Goal: Information Seeking & Learning: Learn about a topic

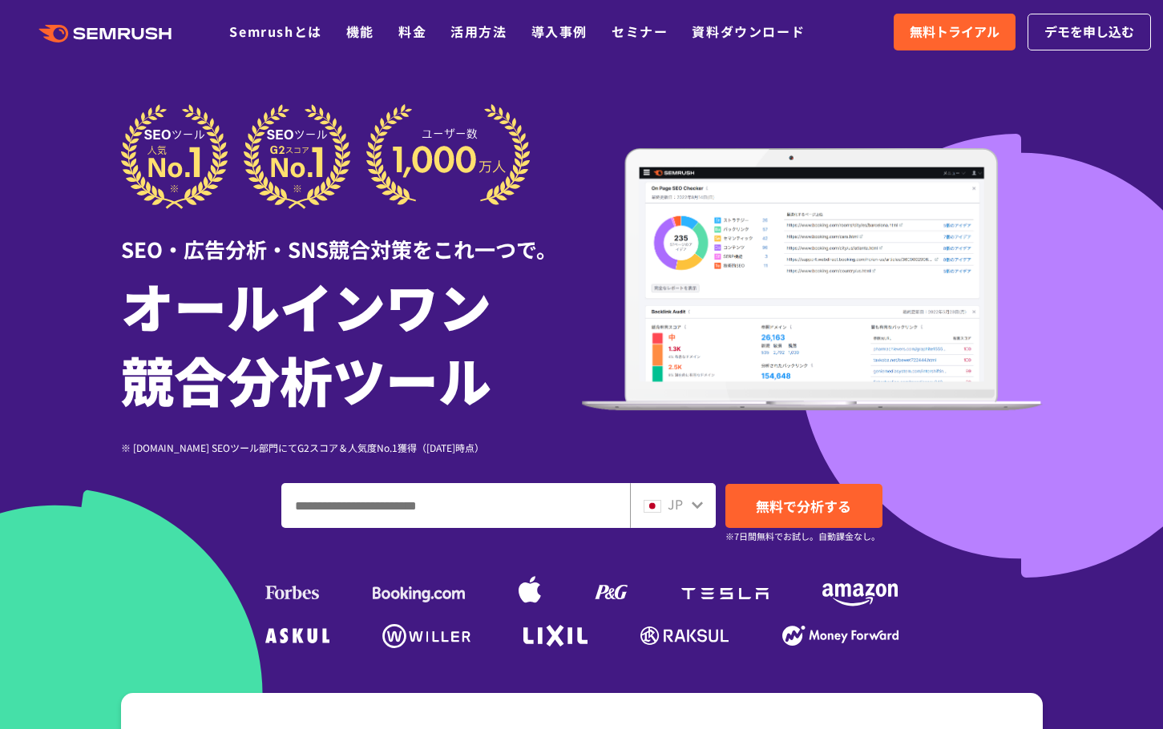
click at [454, 511] on input "ドメイン、キーワードまたはURLを入力してください" at bounding box center [455, 505] width 347 height 43
click at [935, 492] on div "JP 無料で分析する ※7日間無料でお試し。自動課金なし。" at bounding box center [582, 505] width 922 height 45
click at [818, 503] on span "無料で分析する" at bounding box center [803, 506] width 95 height 20
click at [133, 26] on icon ".cls {fill: #FF642D;}" at bounding box center [106, 34] width 181 height 18
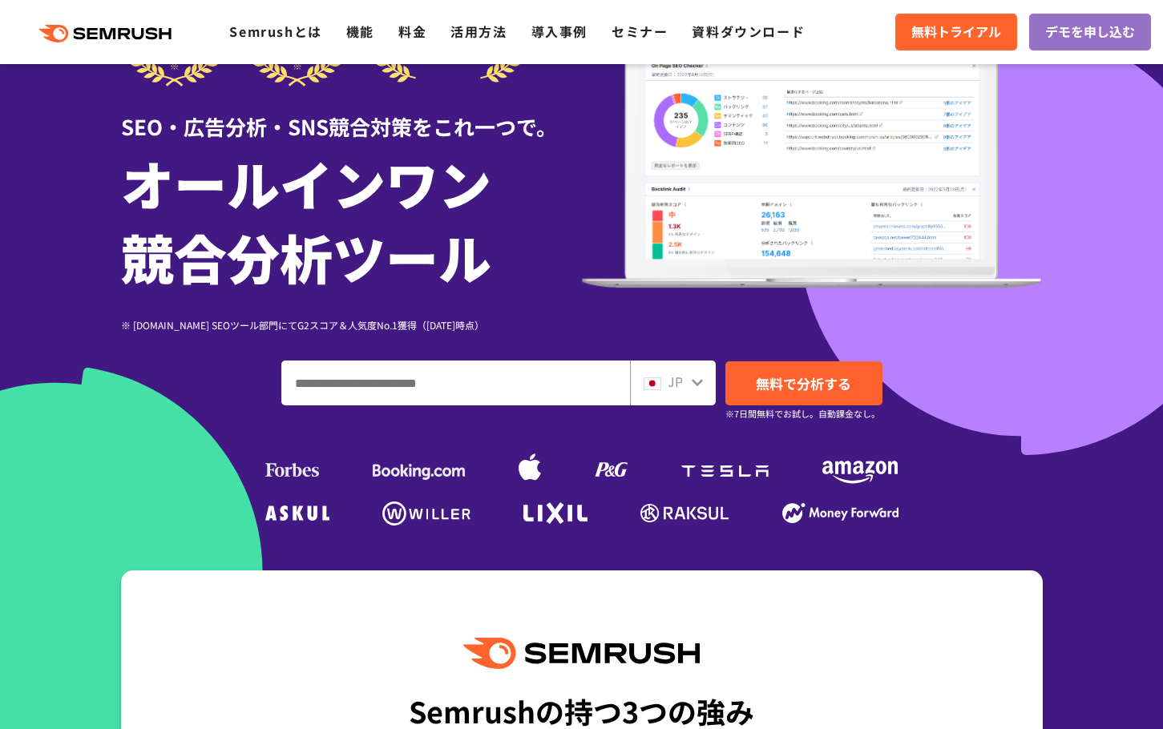
scroll to position [187, 0]
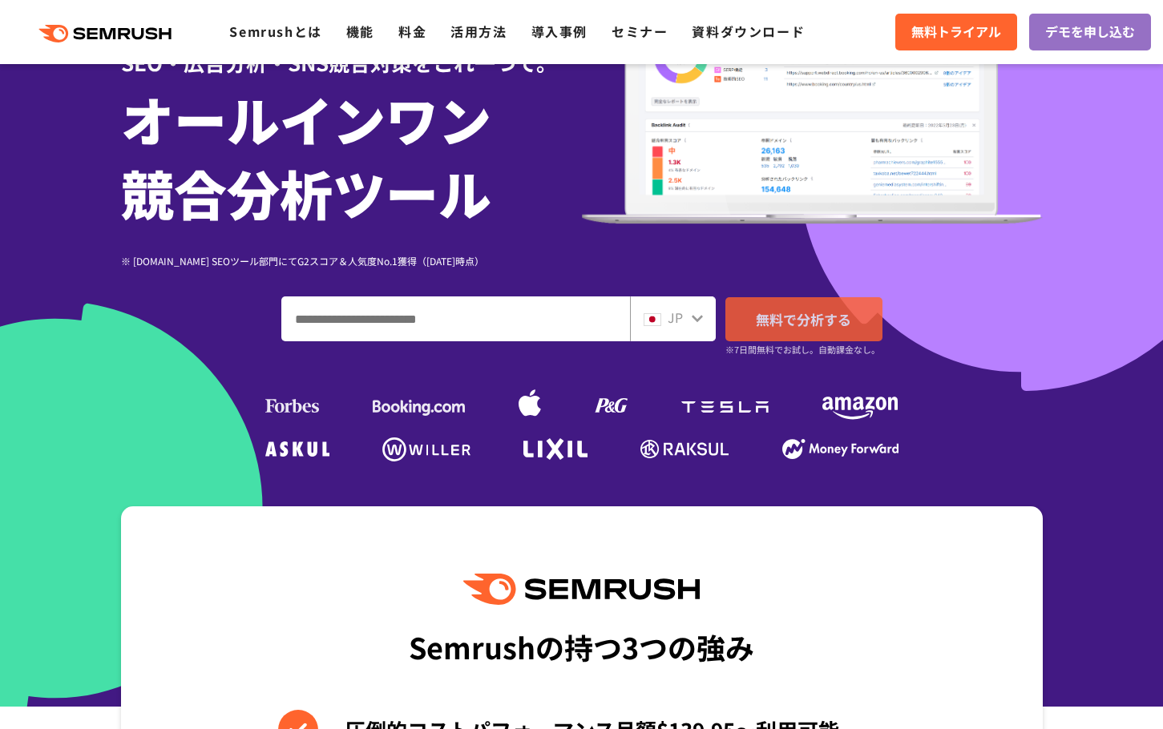
click at [842, 311] on span "無料で分析する" at bounding box center [803, 319] width 95 height 20
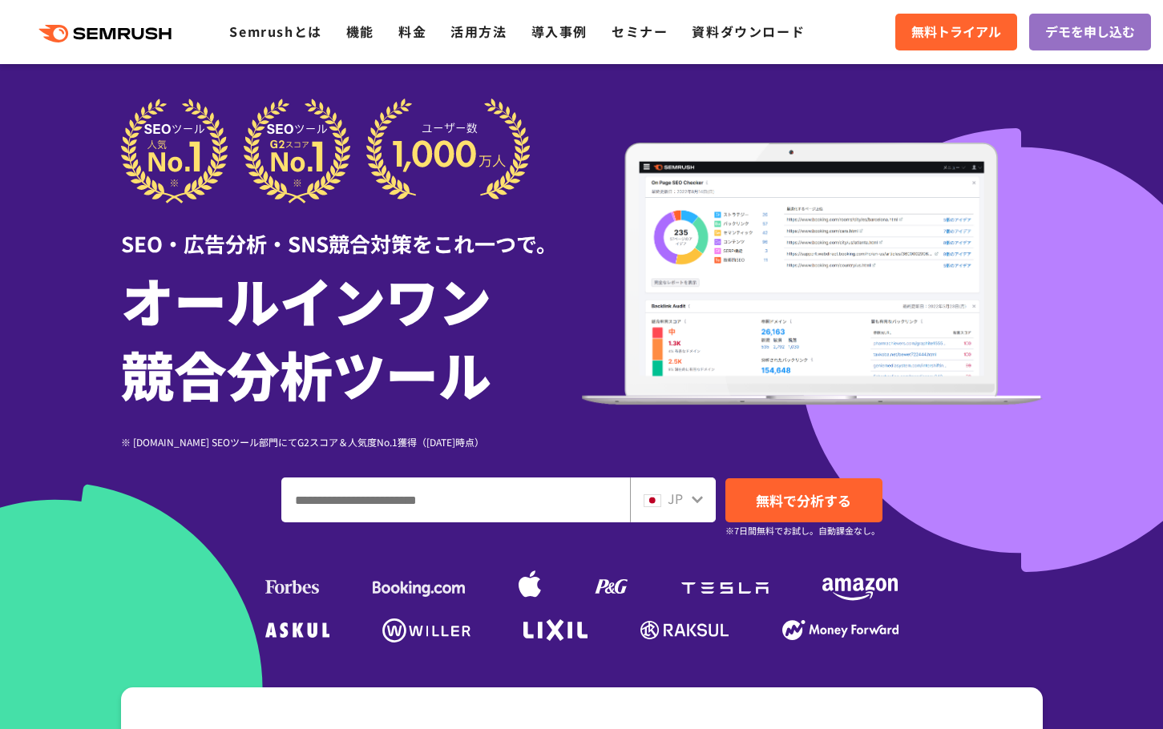
scroll to position [0, 0]
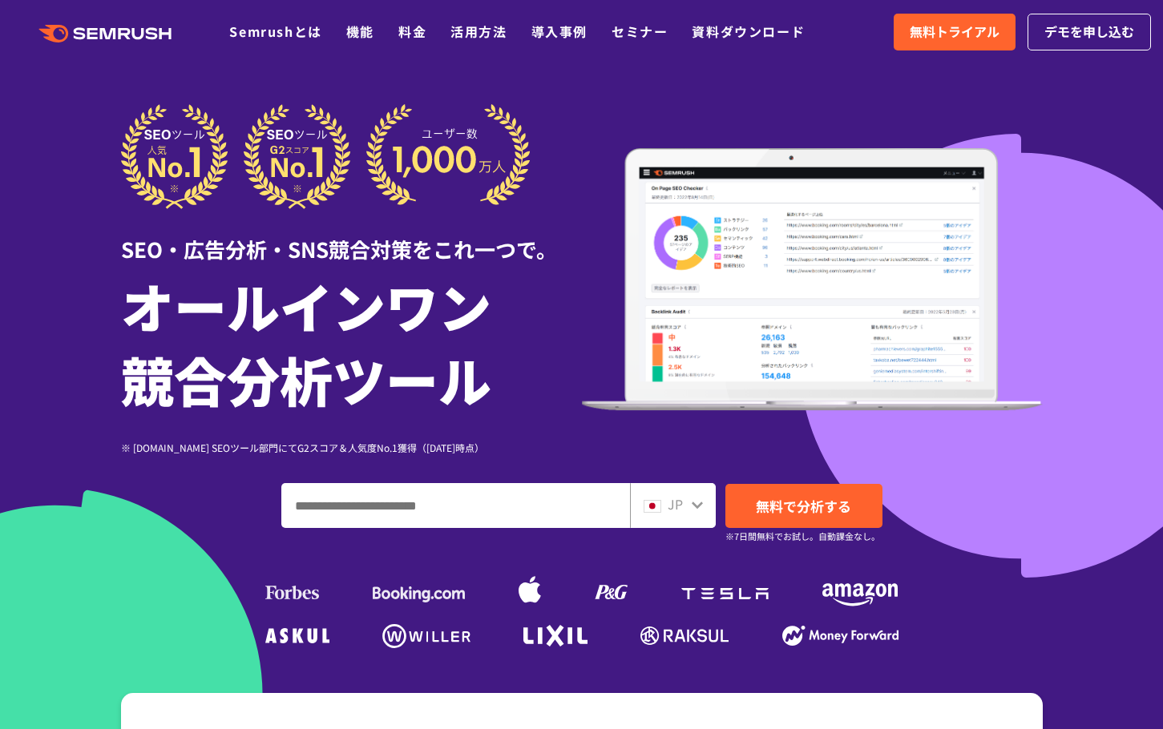
click at [461, 490] on input "ドメイン、キーワードまたはURLを入力してください" at bounding box center [455, 505] width 347 height 43
click at [284, 28] on link "Semrushとは" at bounding box center [275, 31] width 92 height 19
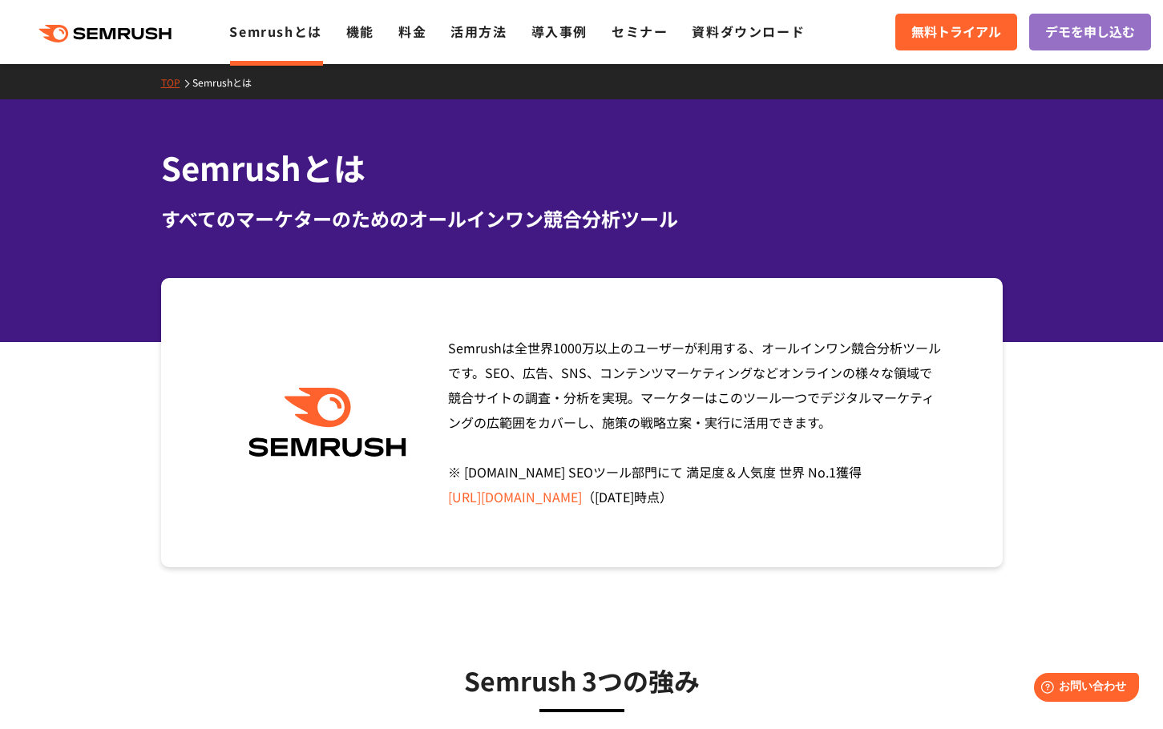
click at [171, 81] on link "TOP" at bounding box center [176, 82] width 31 height 14
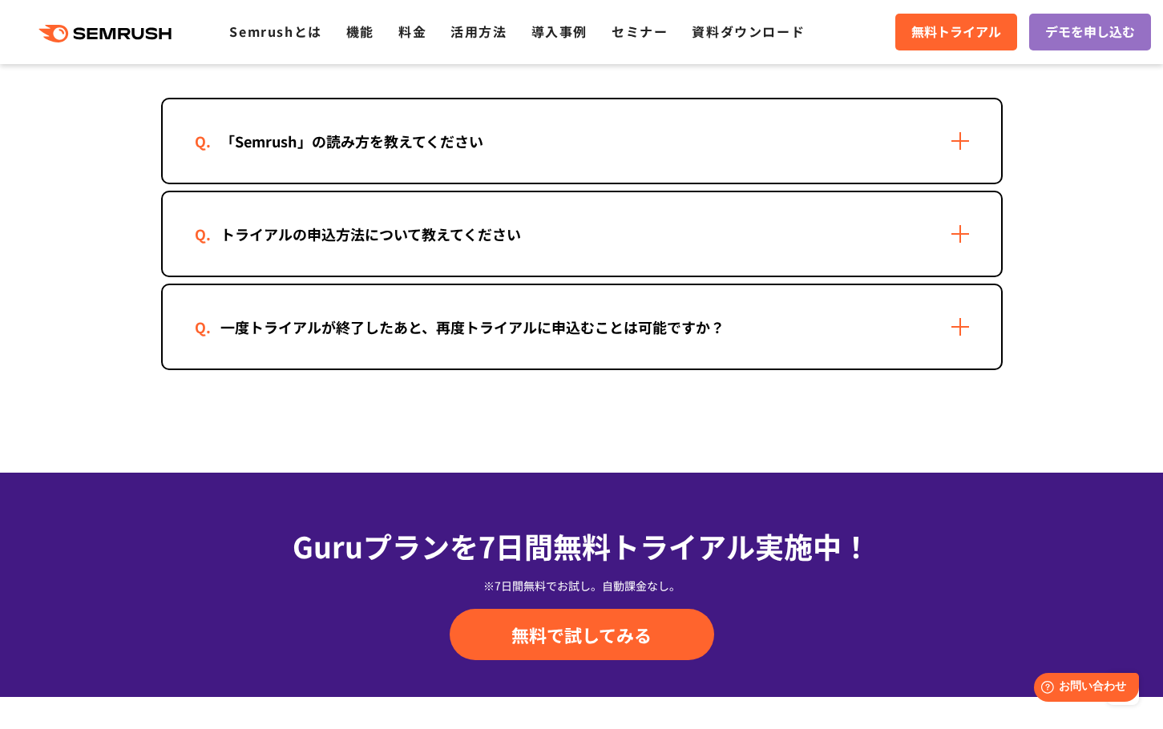
scroll to position [3180, 0]
